Goal: Information Seeking & Learning: Find specific fact

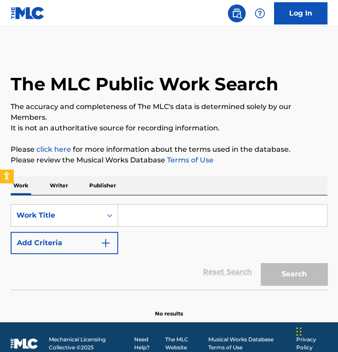
click at [170, 217] on input "Search Form" at bounding box center [222, 214] width 209 height 21
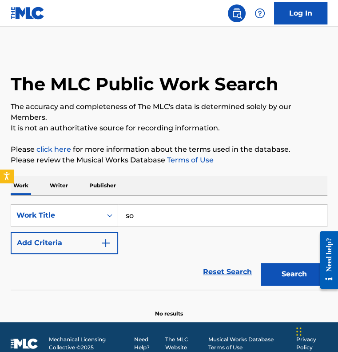
type input "s"
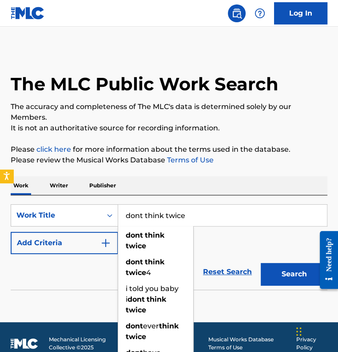
type input "dont think twice"
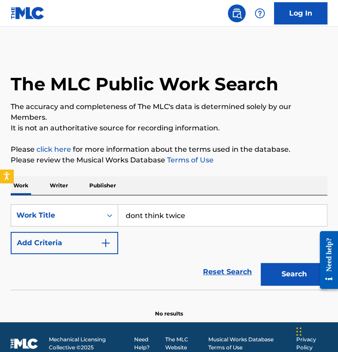
click at [80, 254] on div "Reset Search Search" at bounding box center [169, 272] width 317 height 36
click at [89, 235] on button "Add Criteria" at bounding box center [65, 243] width 108 height 22
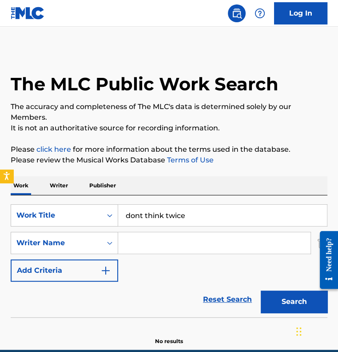
click at [168, 241] on input "Search Form" at bounding box center [214, 242] width 192 height 21
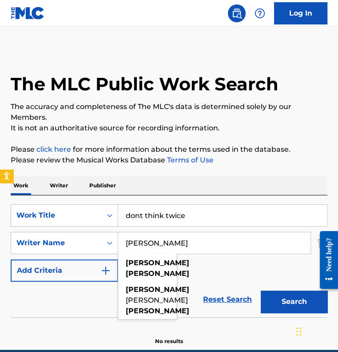
type input "[PERSON_NAME]"
click at [261, 290] on button "Search" at bounding box center [294, 301] width 67 height 22
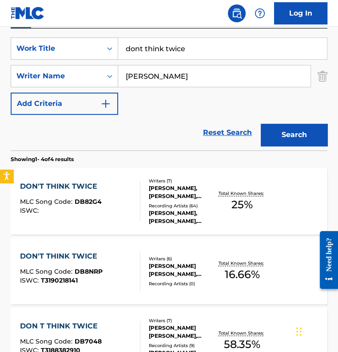
scroll to position [218, 0]
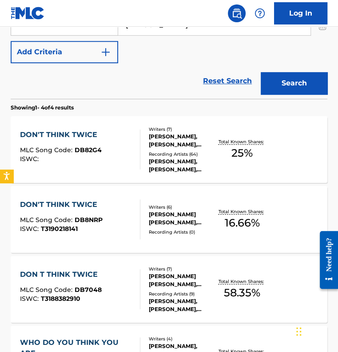
click at [108, 152] on div "DON'T THINK TWICE MLC Song Code : DB82G4 ISWC :" at bounding box center [80, 149] width 120 height 40
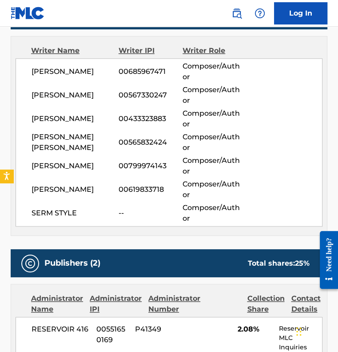
scroll to position [320, 0]
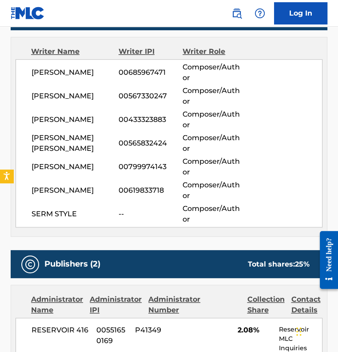
scroll to position [269, 0]
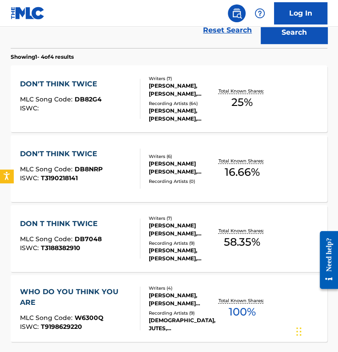
click at [119, 178] on div "DON'T THINK TWICE MLC Song Code : DB8NRP ISWC : T3190218141" at bounding box center [80, 168] width 120 height 40
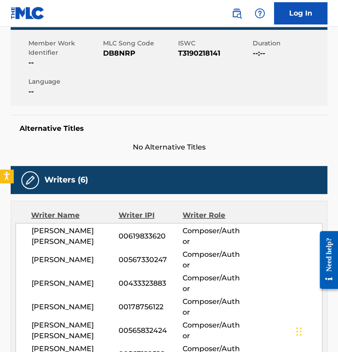
scroll to position [126, 0]
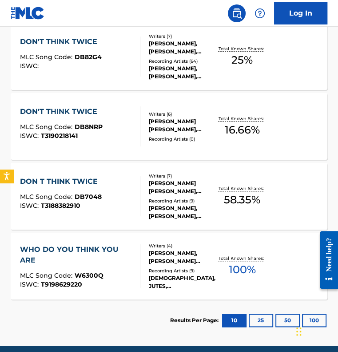
scroll to position [311, 0]
click at [120, 194] on div "[PERSON_NAME] THINK TWICE MLC Song Code : DB7048 ISWC : T3188382910" at bounding box center [80, 196] width 120 height 40
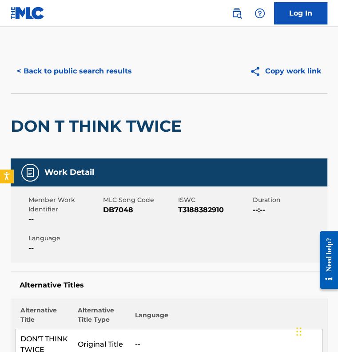
click at [96, 77] on button "< Back to public search results" at bounding box center [75, 71] width 128 height 22
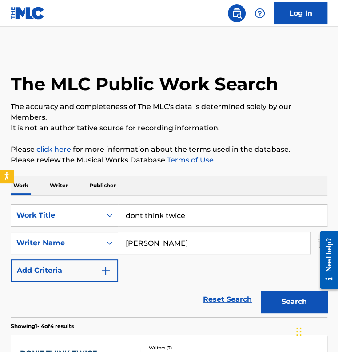
drag, startPoint x: 193, startPoint y: 214, endPoint x: 91, endPoint y: 200, distance: 102.7
click at [91, 200] on div "SearchWithCriteria1a4840cb-3674-4ba7-bbbd-1f1846db88e0 Work Title dont think tw…" at bounding box center [169, 256] width 317 height 122
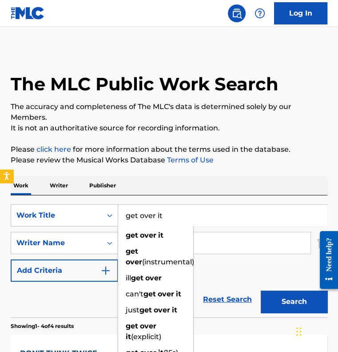
type input "get over it"
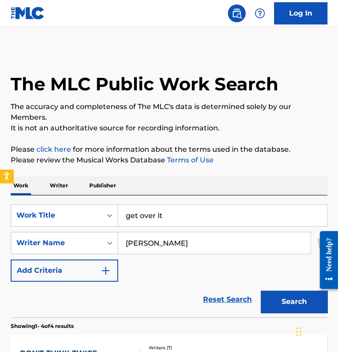
click at [293, 308] on button "Search" at bounding box center [294, 301] width 67 height 22
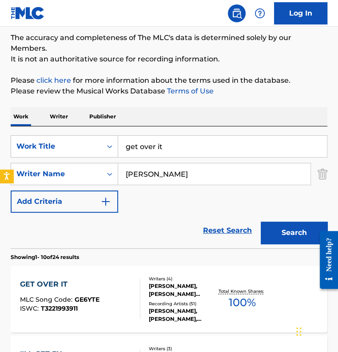
scroll to position [177, 0]
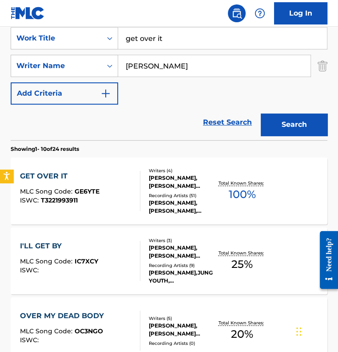
click at [108, 179] on div "GET OVER IT MLC Song Code : GE6YTE ISWC : T3221993911" at bounding box center [80, 191] width 120 height 40
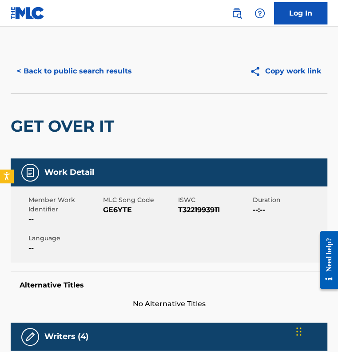
click at [98, 68] on button "< Back to public search results" at bounding box center [75, 71] width 128 height 22
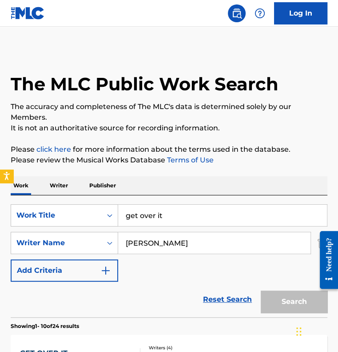
scroll to position [177, 0]
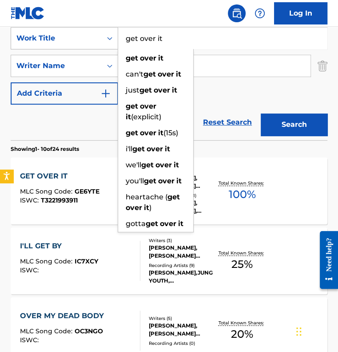
drag, startPoint x: 190, startPoint y: 35, endPoint x: 60, endPoint y: 39, distance: 130.8
click at [60, 39] on div "SearchWithCriteria1a4840cb-3674-4ba7-bbbd-1f1846db88e0 Work Title get over it g…" at bounding box center [169, 38] width 317 height 22
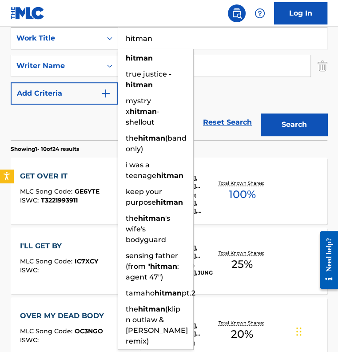
type input "hitman"
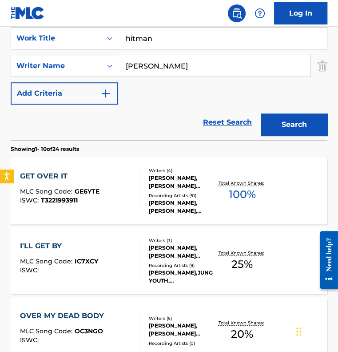
click at [290, 120] on button "Search" at bounding box center [294, 124] width 67 height 22
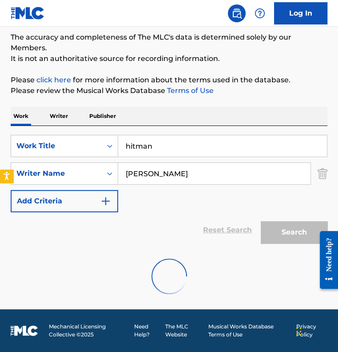
scroll to position [138, 0]
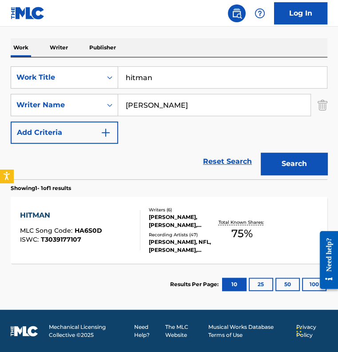
click at [114, 225] on div "HITMAN MLC Song Code : HA6S0D ISWC : T3039177107" at bounding box center [80, 230] width 120 height 40
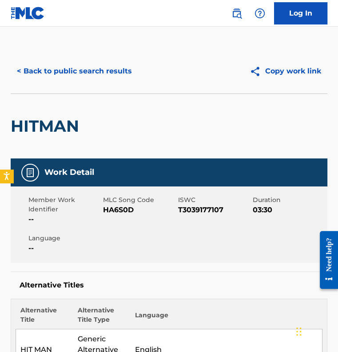
click at [66, 70] on button "< Back to public search results" at bounding box center [75, 71] width 128 height 22
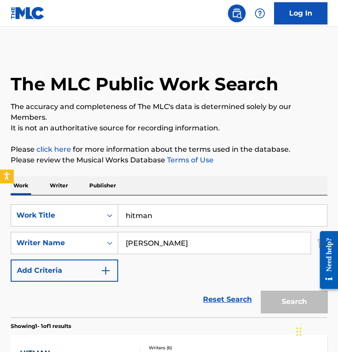
scroll to position [87, 0]
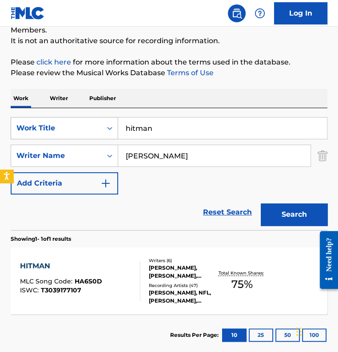
drag, startPoint x: 184, startPoint y: 128, endPoint x: 91, endPoint y: 124, distance: 93.0
click at [91, 124] on div "SearchWithCriteria1a4840cb-3674-4ba7-bbbd-1f1846db88e0 Work Title hitman" at bounding box center [169, 128] width 317 height 22
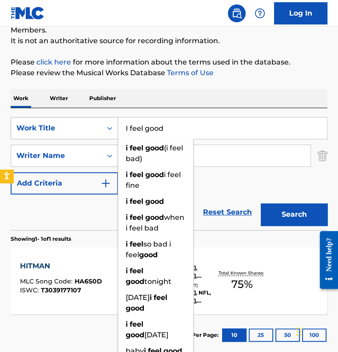
type input "I feel good"
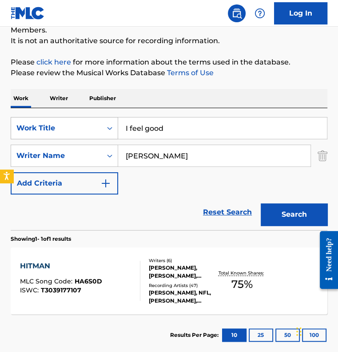
click at [261, 203] on button "Search" at bounding box center [294, 214] width 67 height 22
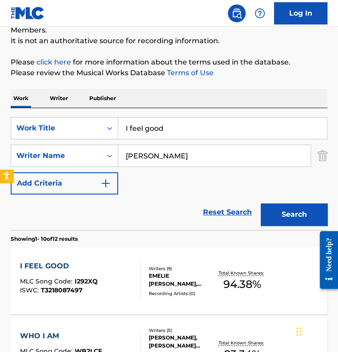
click at [108, 264] on div "I FEEL GOOD MLC Song Code : I292XQ ISWC : T3218087497" at bounding box center [80, 280] width 120 height 40
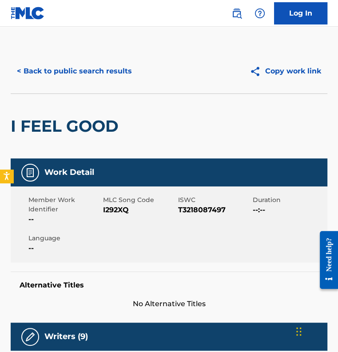
click at [95, 73] on button "< Back to public search results" at bounding box center [75, 71] width 128 height 22
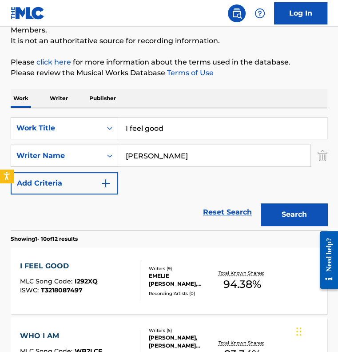
drag, startPoint x: 188, startPoint y: 134, endPoint x: 52, endPoint y: 135, distance: 136.5
click at [52, 135] on div "SearchWithCriteria1a4840cb-3674-4ba7-bbbd-1f1846db88e0 Work Title I feel good" at bounding box center [169, 128] width 317 height 22
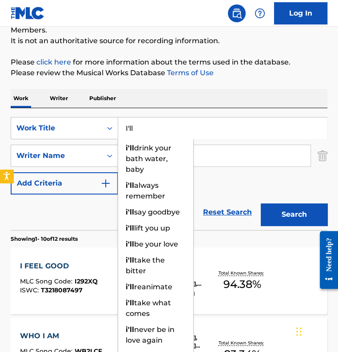
type input "I'll"
